Goal: Check status: Check status

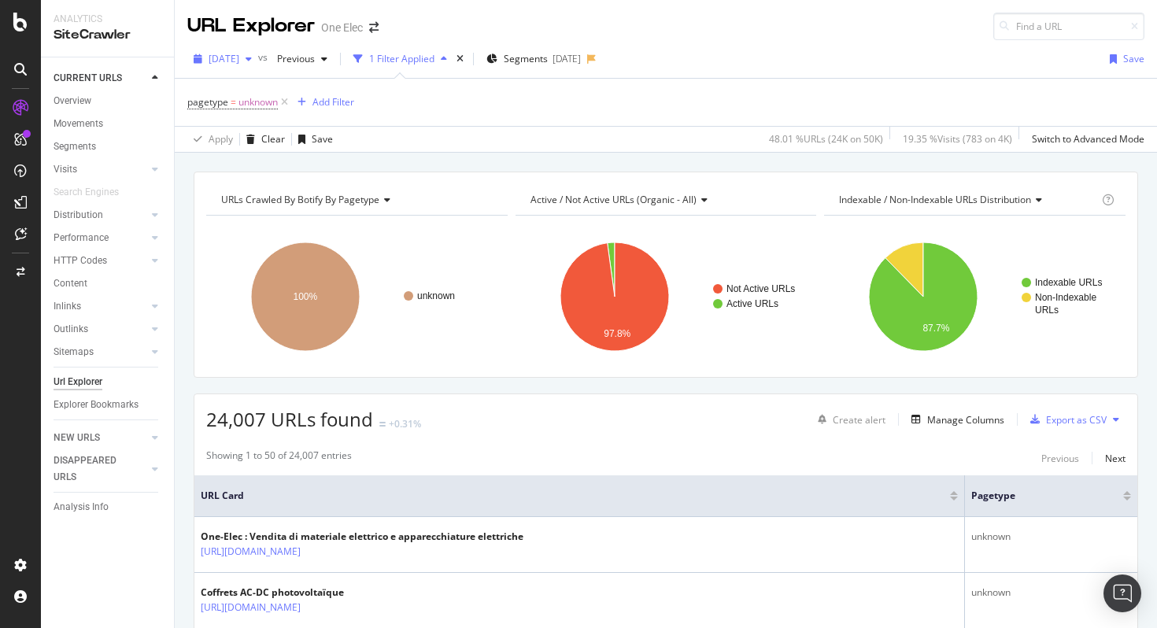
click at [258, 58] on div "button" at bounding box center [248, 58] width 19 height 9
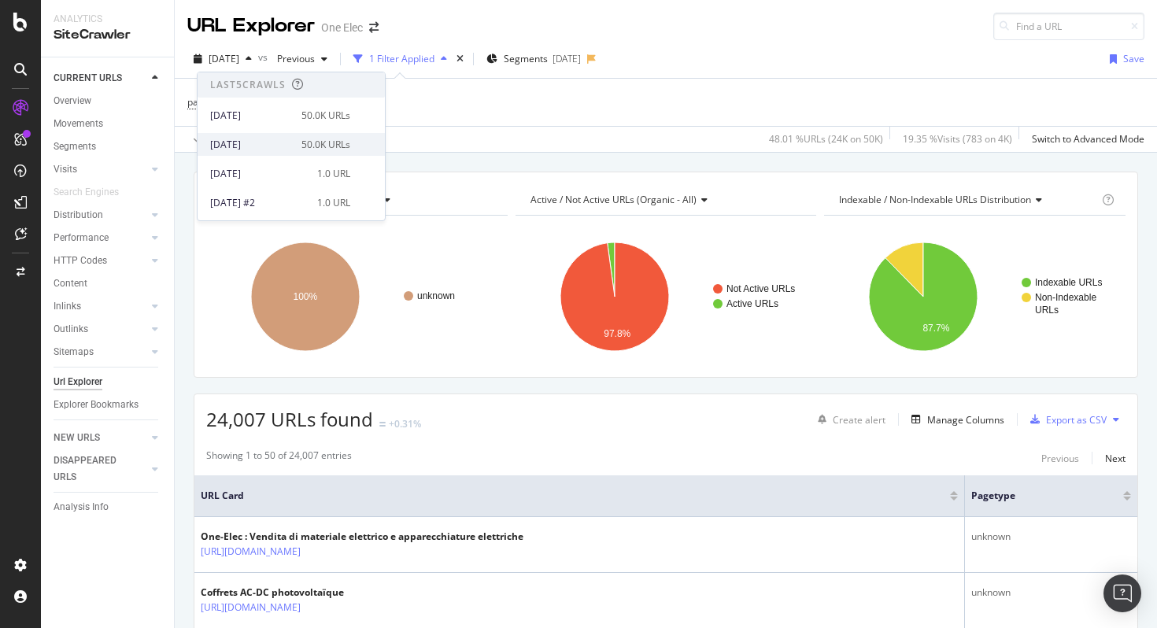
click at [277, 144] on div "[DATE]" at bounding box center [251, 145] width 82 height 14
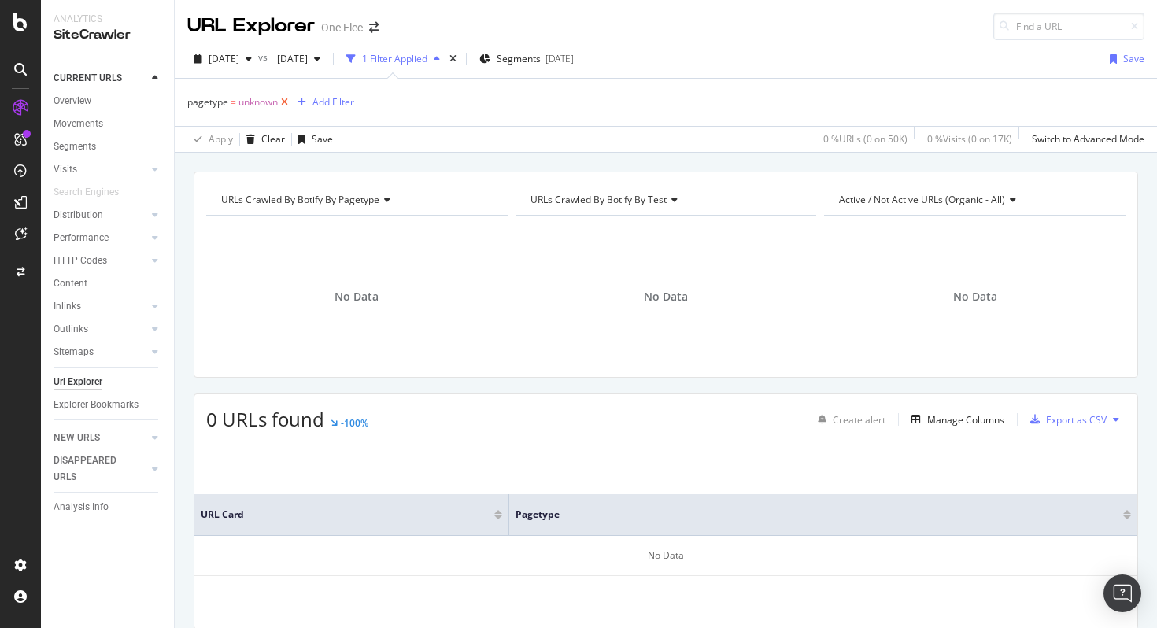
click at [284, 98] on icon at bounding box center [284, 102] width 13 height 16
